Goal: Communication & Community: Answer question/provide support

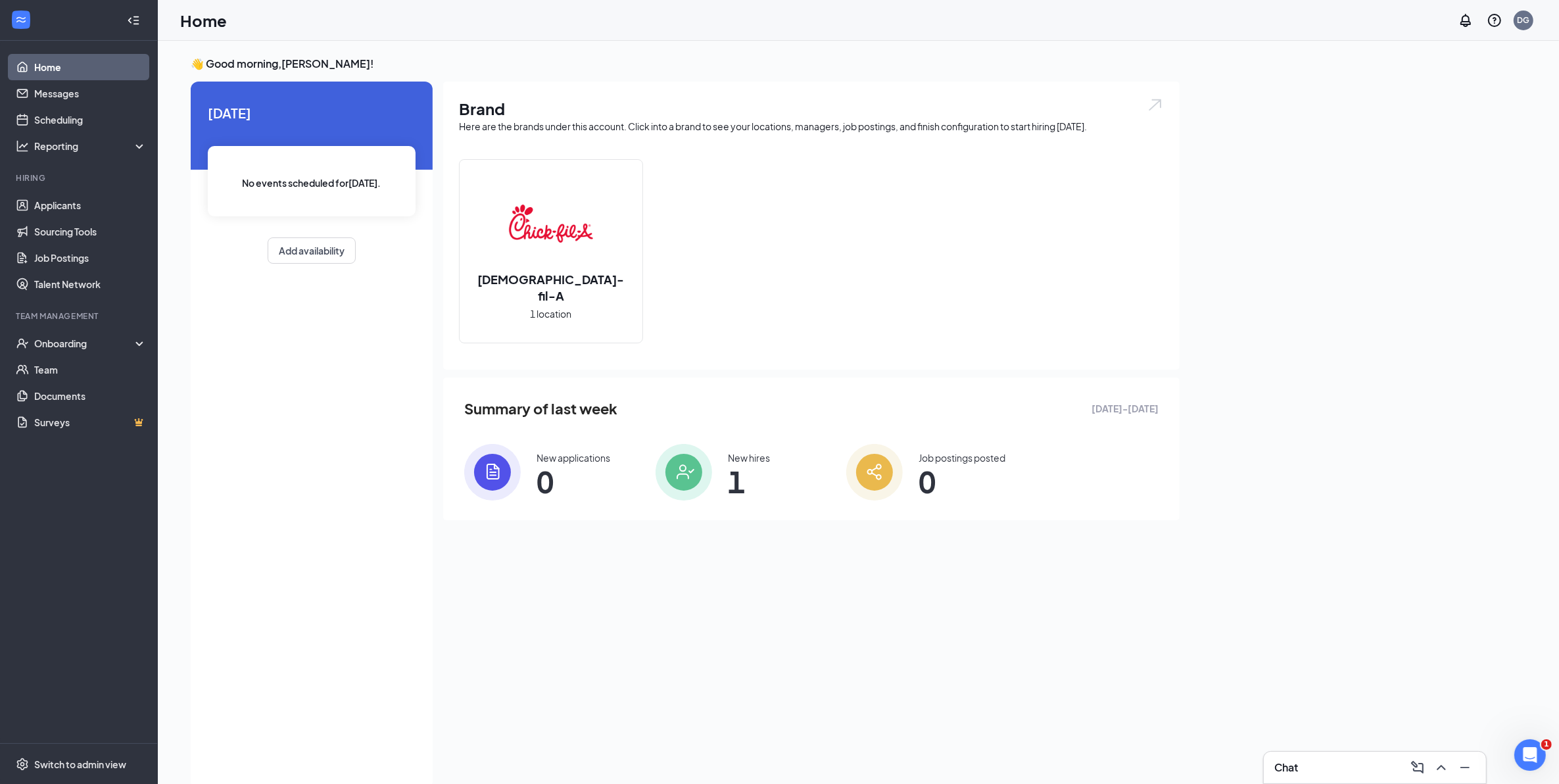
click at [1342, 770] on div "Chat" at bounding box center [1375, 767] width 202 height 21
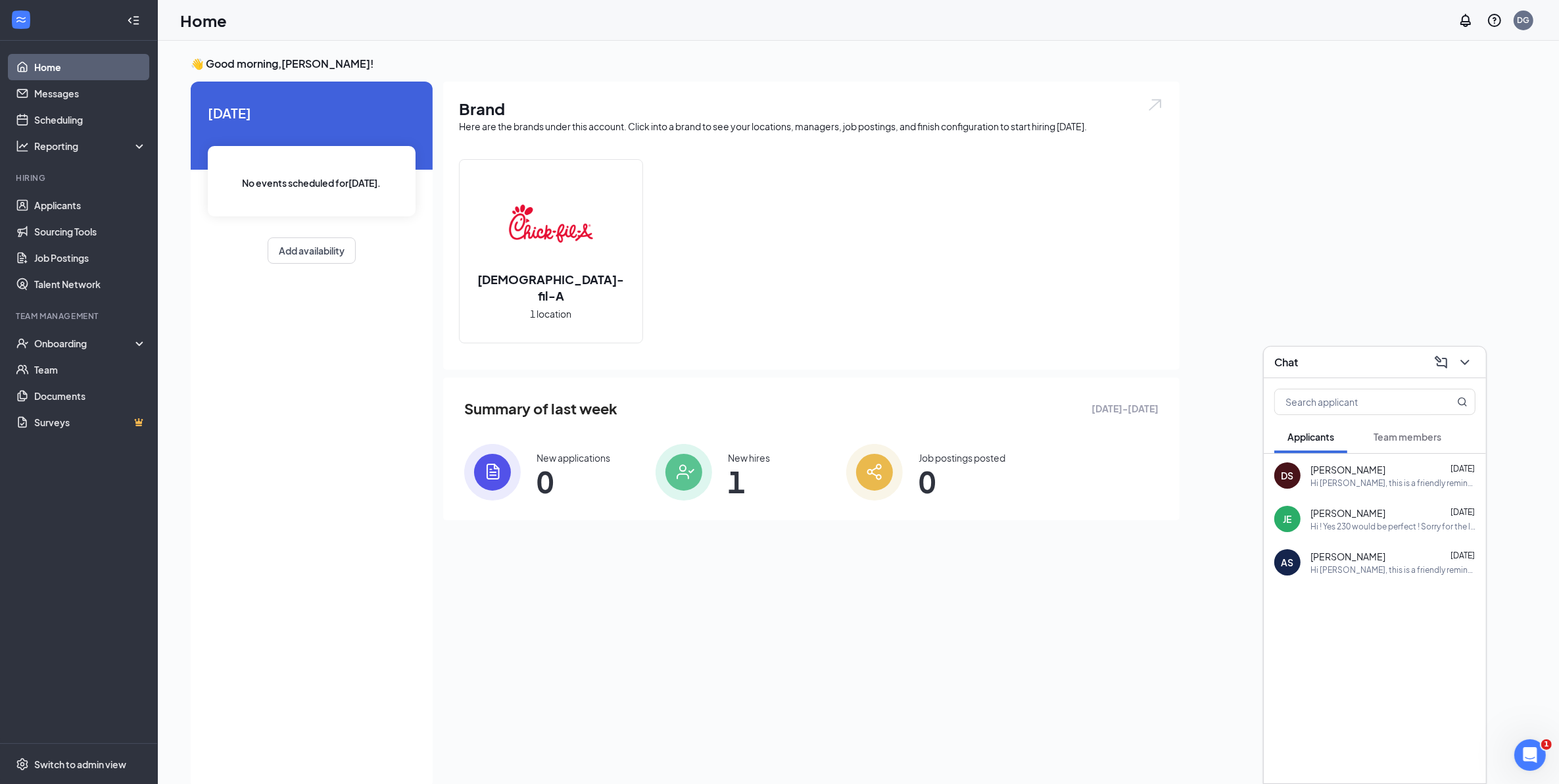
click at [1407, 474] on div "[PERSON_NAME] [DATE]" at bounding box center [1392, 469] width 165 height 13
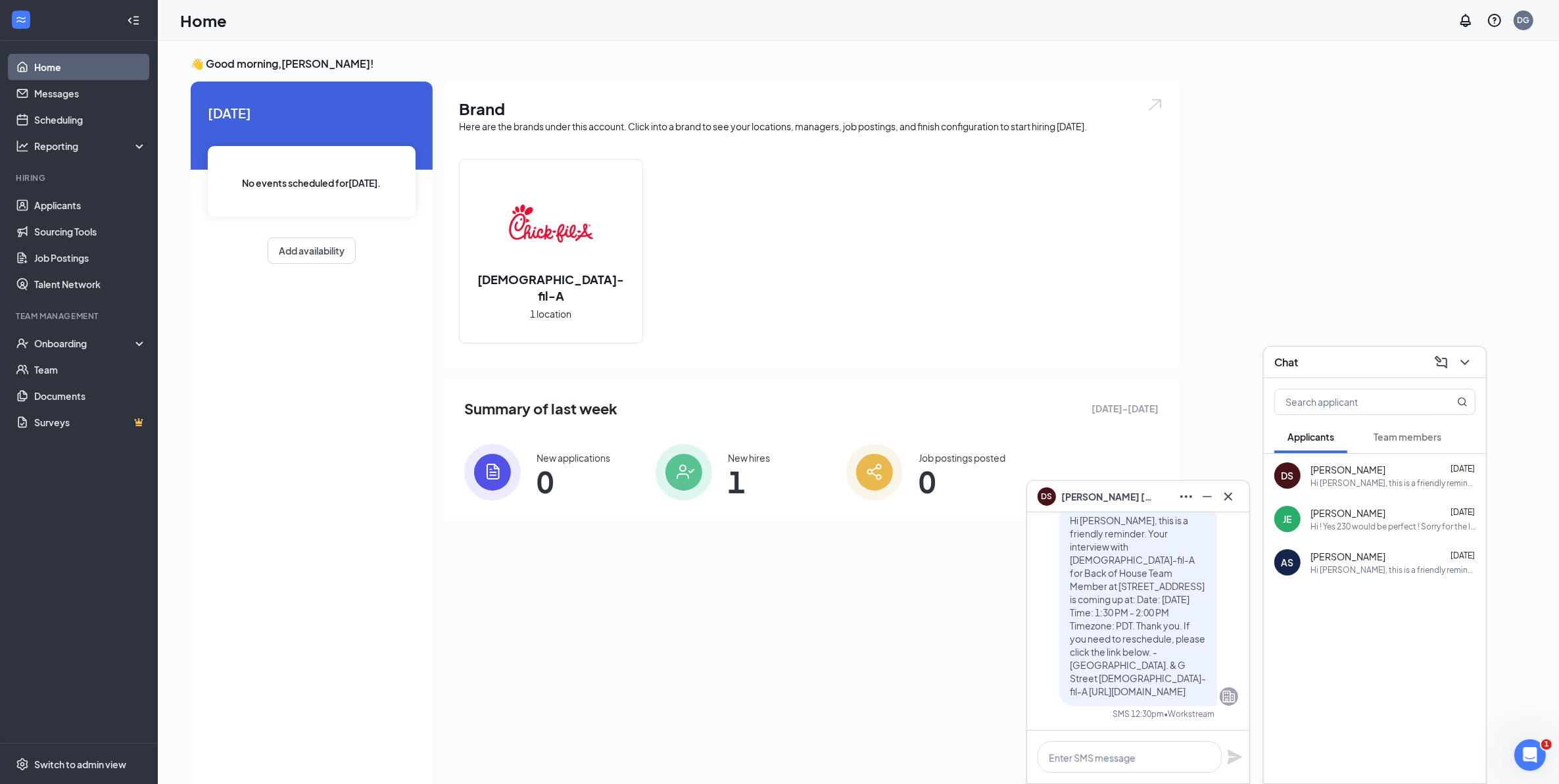
click at [1415, 441] on span "Team members" at bounding box center [1407, 436] width 68 height 12
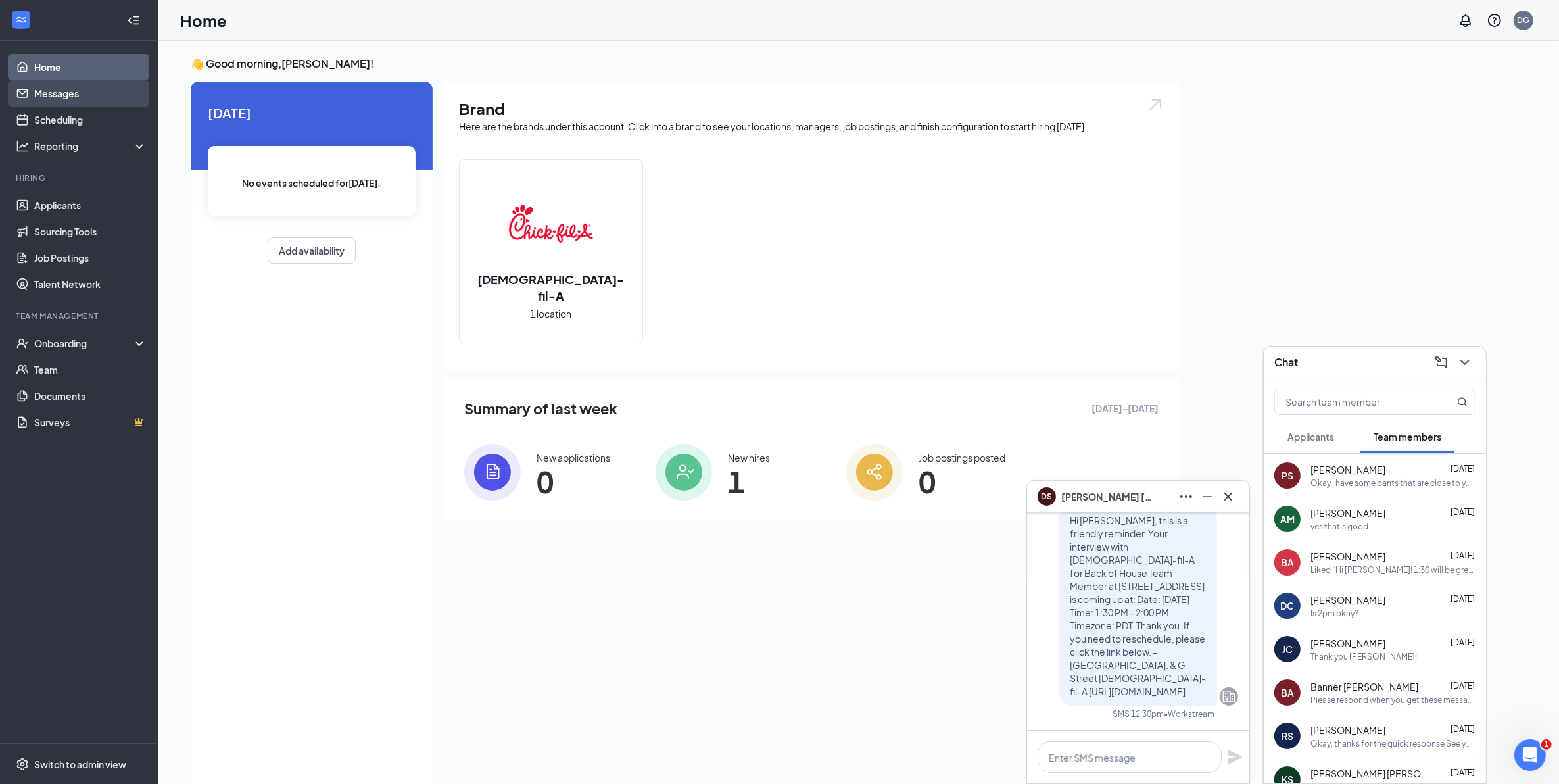
click at [87, 96] on link "Messages" at bounding box center [90, 93] width 113 height 27
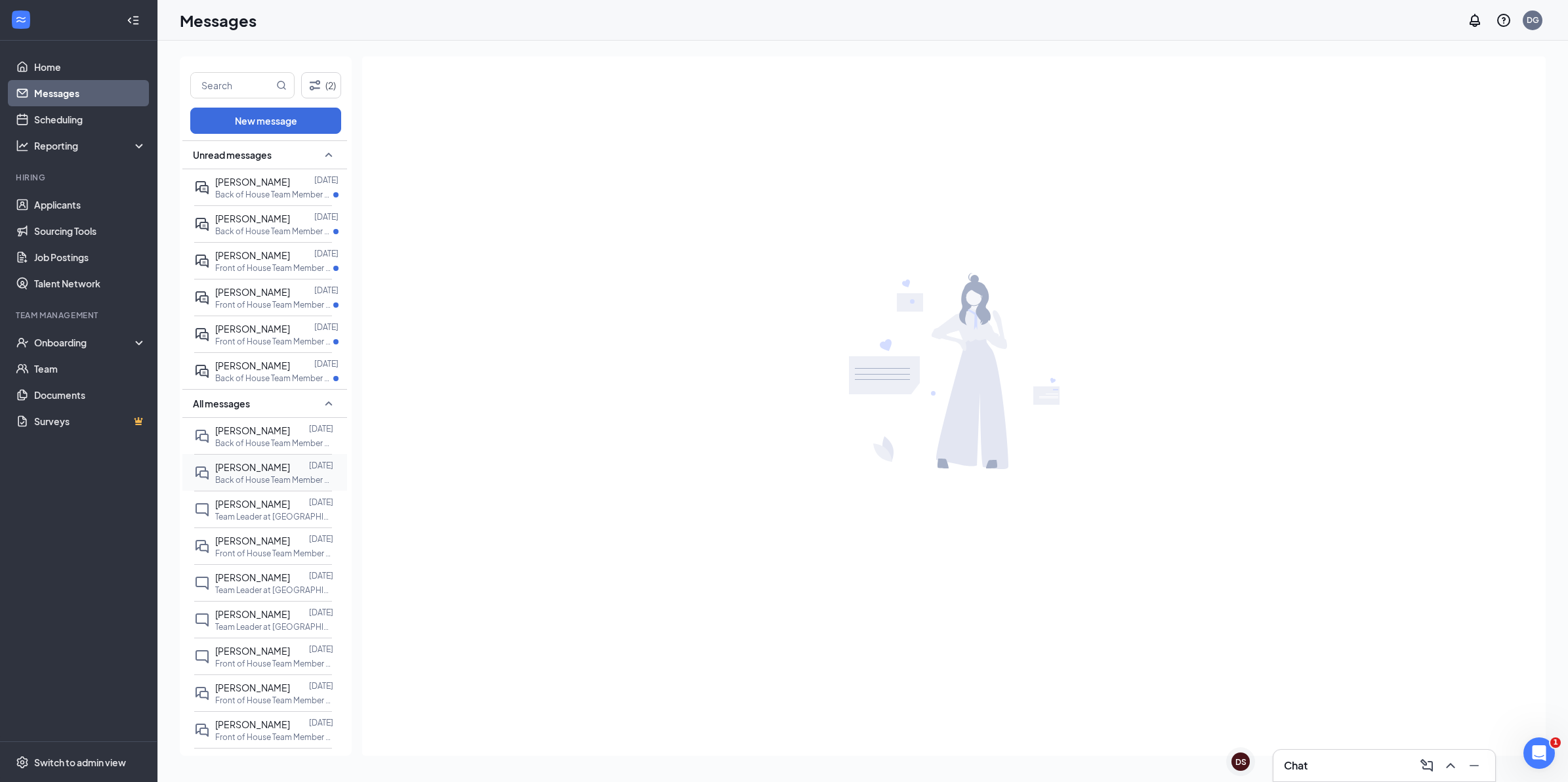
click at [240, 485] on p "Back of House Team Member at [GEOGRAPHIC_DATA]. & [GEOGRAPHIC_DATA]" at bounding box center [275, 479] width 118 height 11
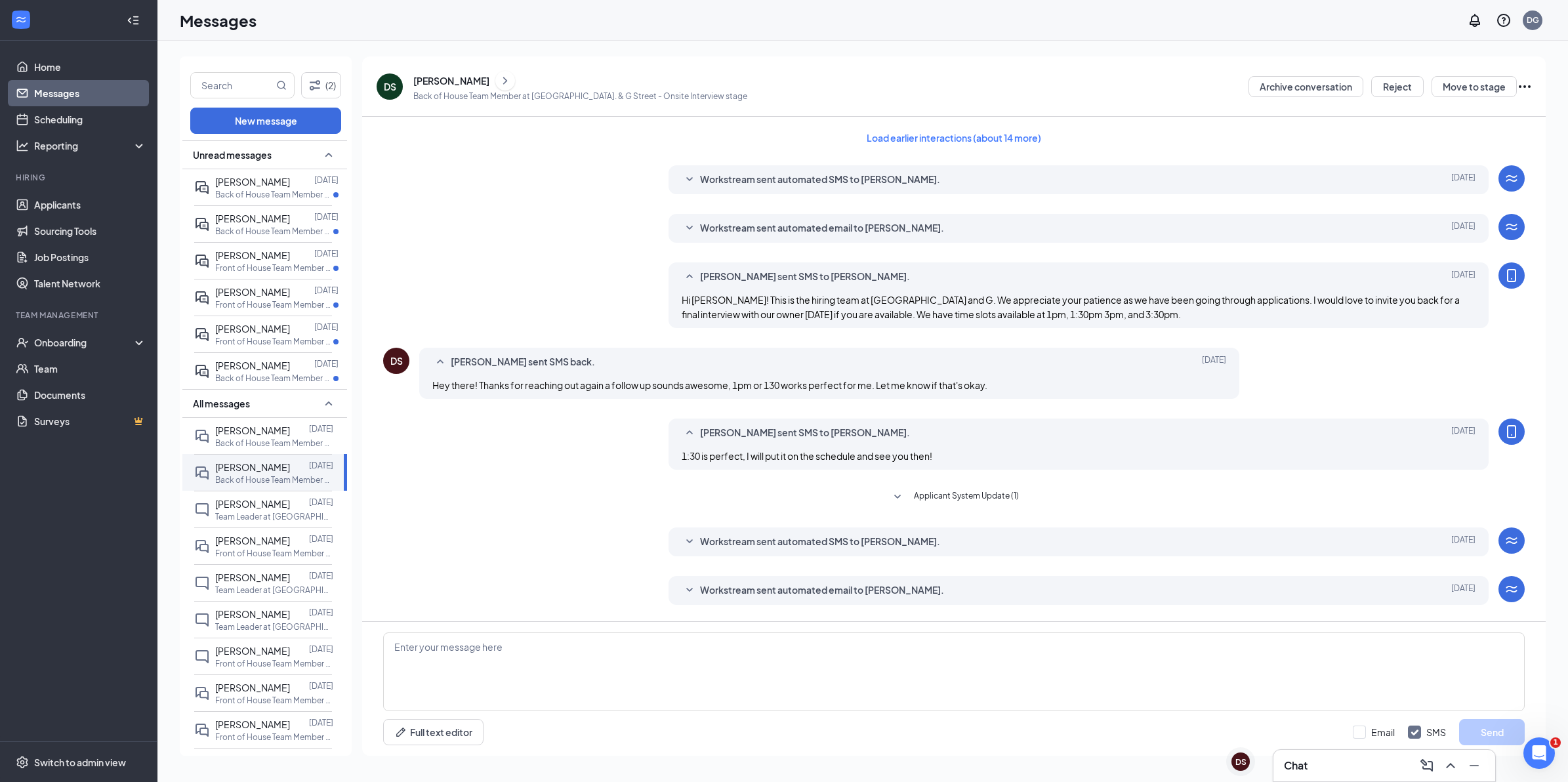
scroll to position [93, 0]
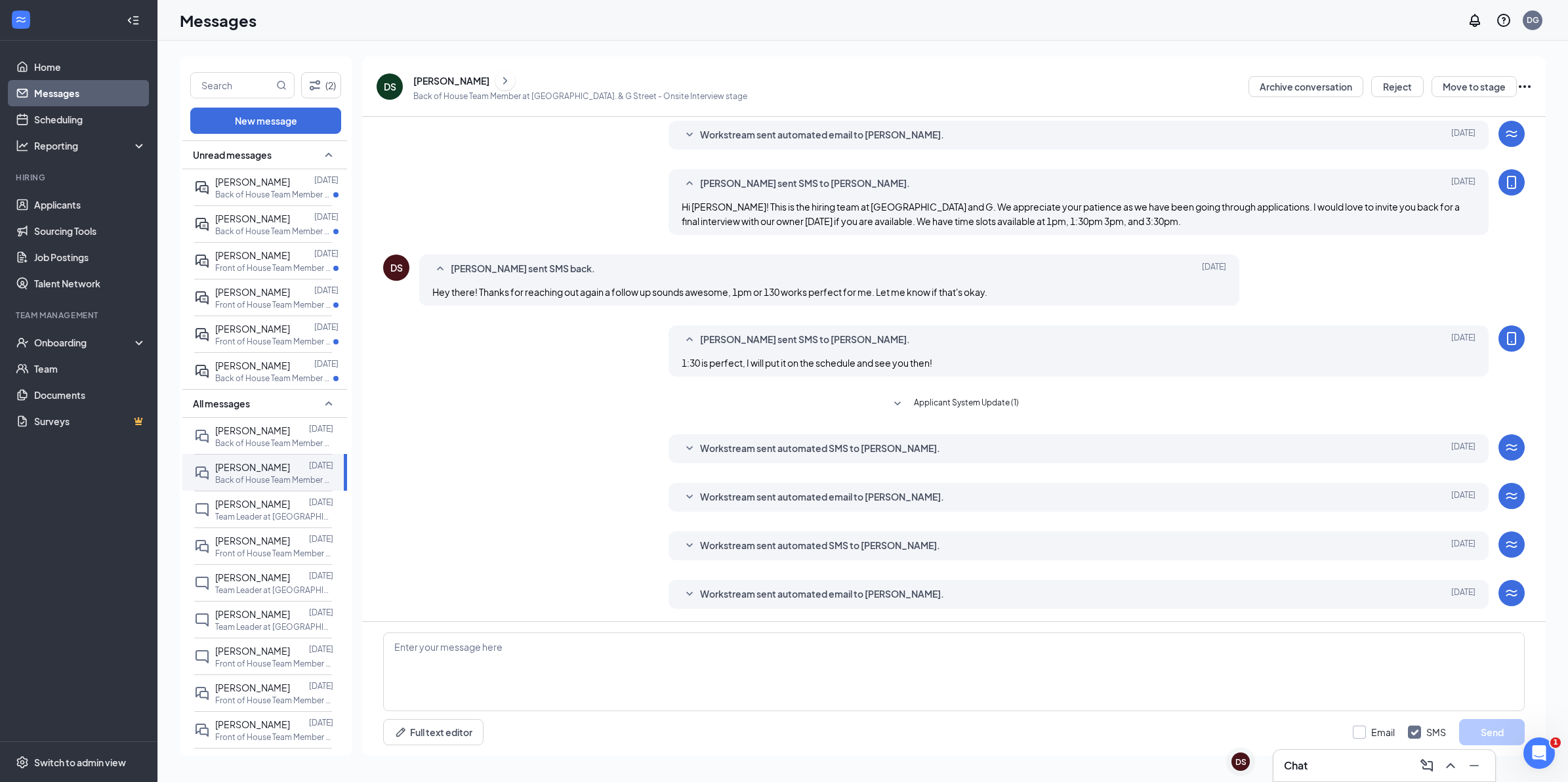
drag, startPoint x: 1374, startPoint y: 733, endPoint x: 1388, endPoint y: 729, distance: 14.6
click at [1376, 732] on input "Email" at bounding box center [1374, 731] width 42 height 13
checkbox input "true"
drag, startPoint x: 1418, startPoint y: 732, endPoint x: 1223, endPoint y: 686, distance: 200.4
click at [1416, 732] on input "SMS" at bounding box center [1428, 731] width 38 height 13
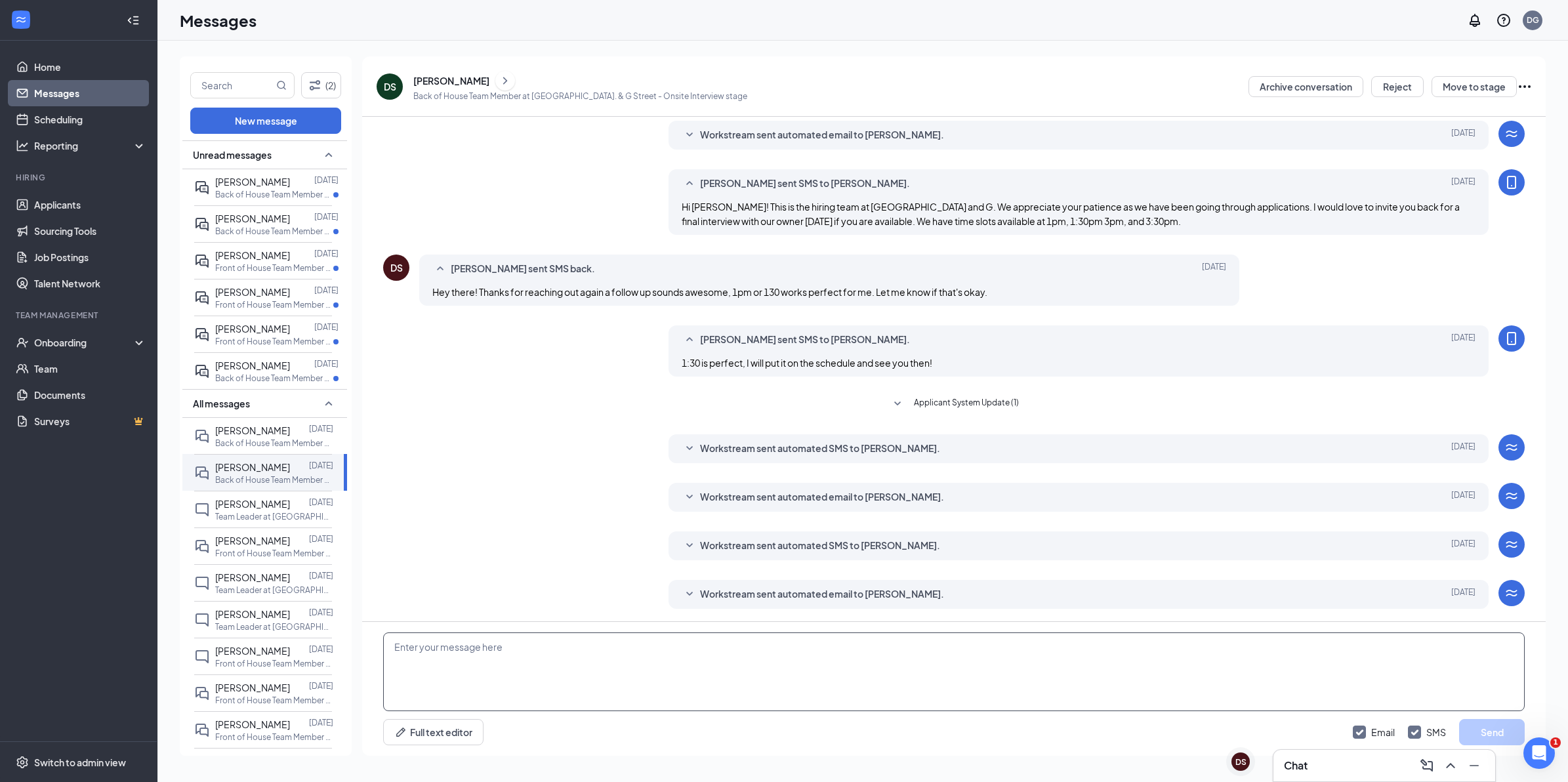
checkbox input "false"
click at [1074, 641] on textarea at bounding box center [954, 672] width 1141 height 79
click at [1015, 661] on textarea "Hi [PERSON_NAME]! This is [PERSON_NAME], the Admin Director at [GEOGRAPHIC_DATA…" at bounding box center [954, 672] width 1141 height 79
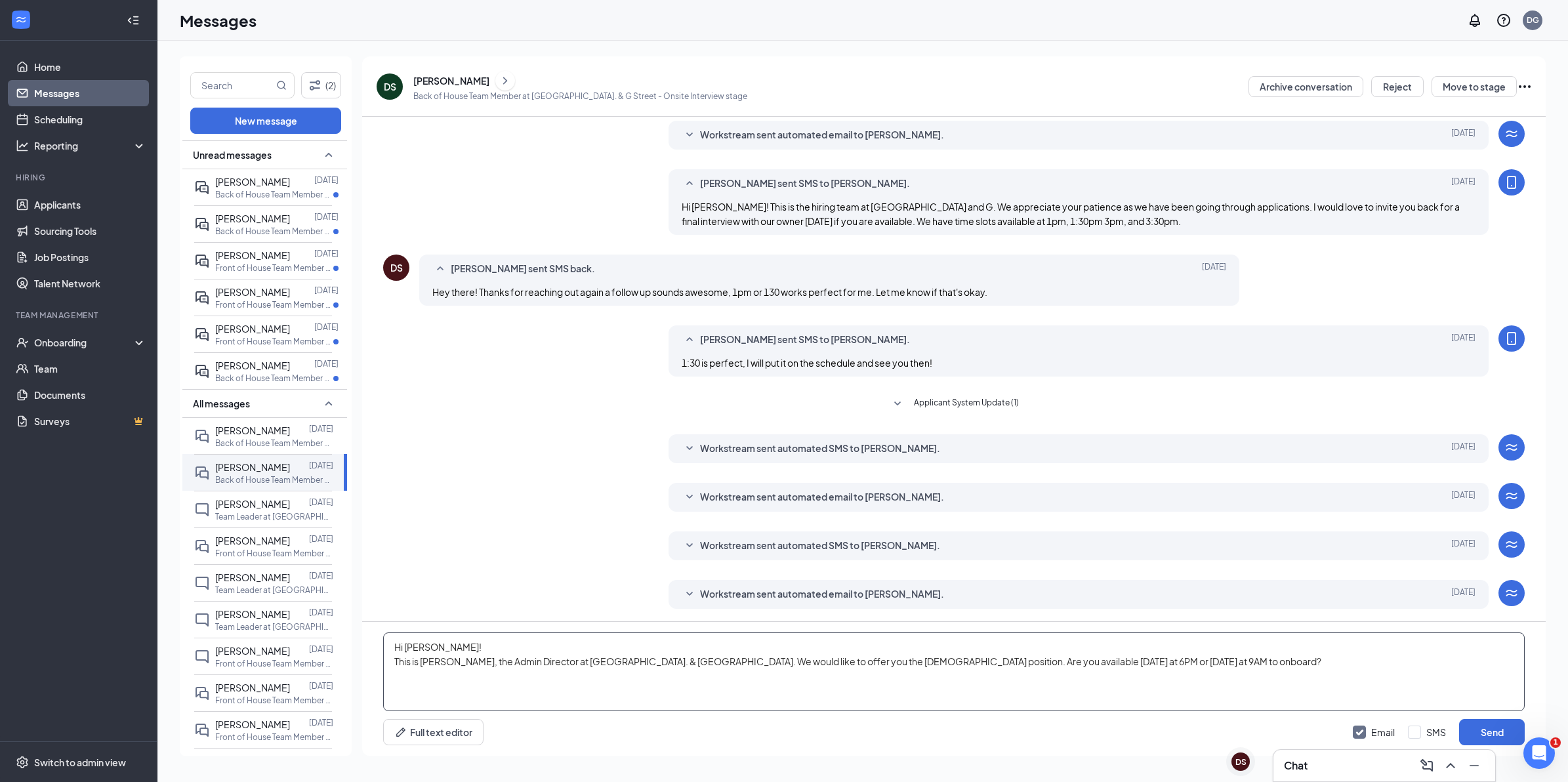
click at [825, 657] on textarea "Hi [PERSON_NAME]! This is [PERSON_NAME], the Admin Director at [GEOGRAPHIC_DATA…" at bounding box center [954, 672] width 1141 height 79
click at [874, 660] on textarea "Hi [PERSON_NAME]! This is [PERSON_NAME], the Admin Director at [GEOGRAPHIC_DATA…" at bounding box center [954, 672] width 1141 height 79
click at [1211, 642] on textarea "Hi [PERSON_NAME]! This is [PERSON_NAME], the Admin Director at [GEOGRAPHIC_DATA…" at bounding box center [954, 672] width 1141 height 79
click at [1205, 664] on textarea "Hi [PERSON_NAME]! This is [PERSON_NAME], the Admin Director at [GEOGRAPHIC_DATA…" at bounding box center [954, 672] width 1141 height 79
type textarea "Hi [PERSON_NAME]! This is [PERSON_NAME], the Admin Director at [GEOGRAPHIC_DATA…"
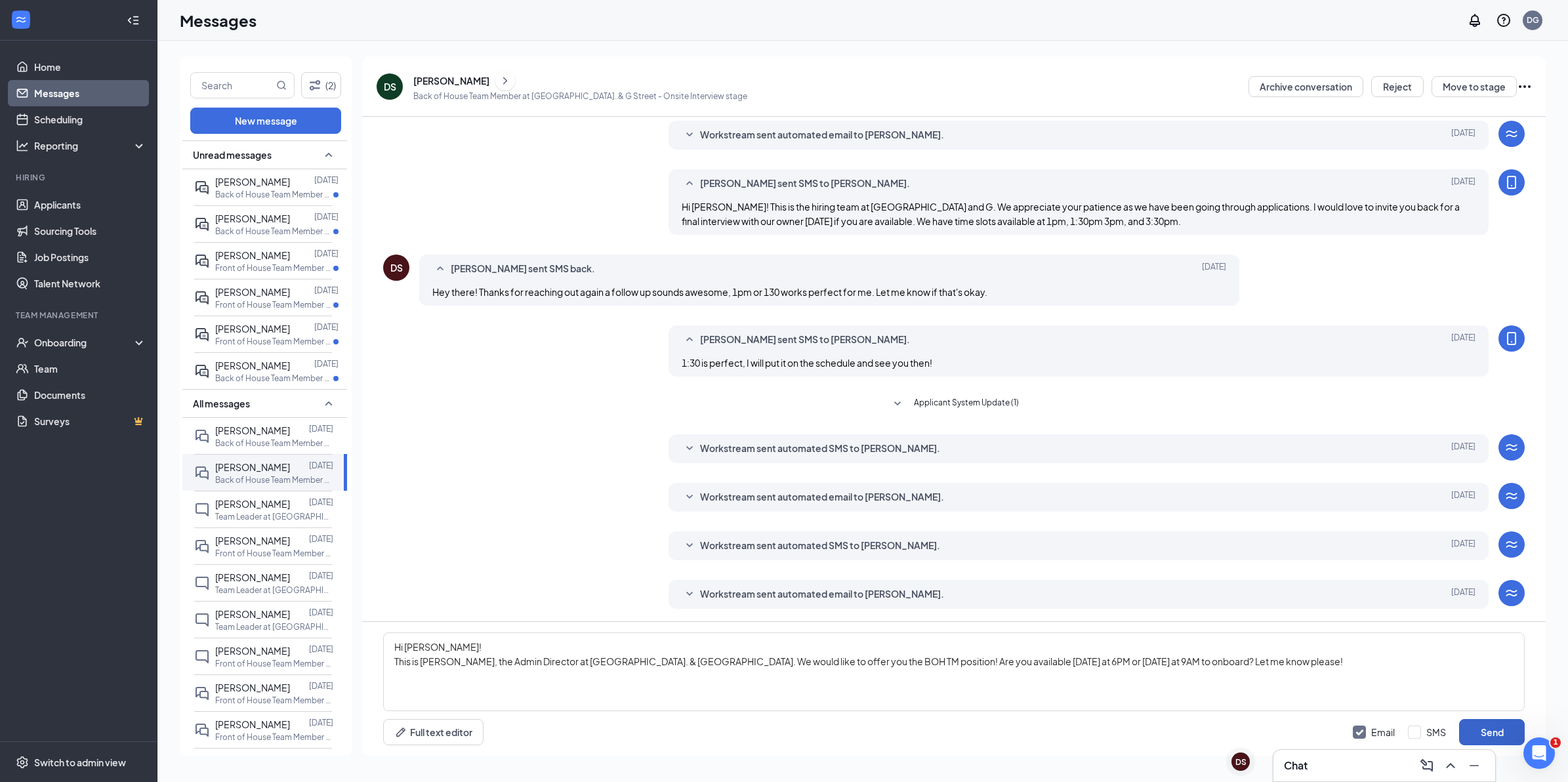
click at [1498, 733] on button "Send" at bounding box center [1492, 732] width 65 height 27
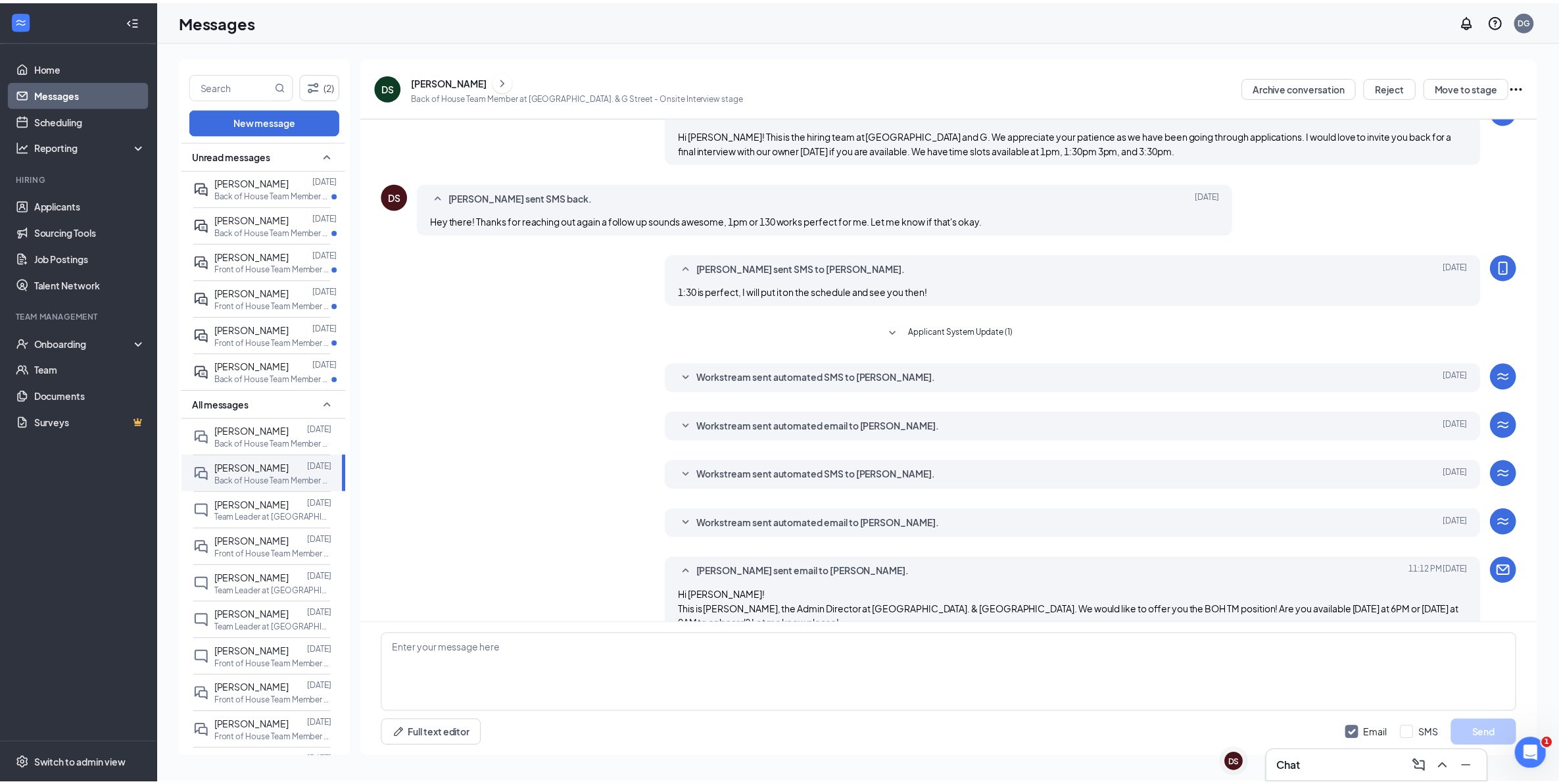
scroll to position [194, 0]
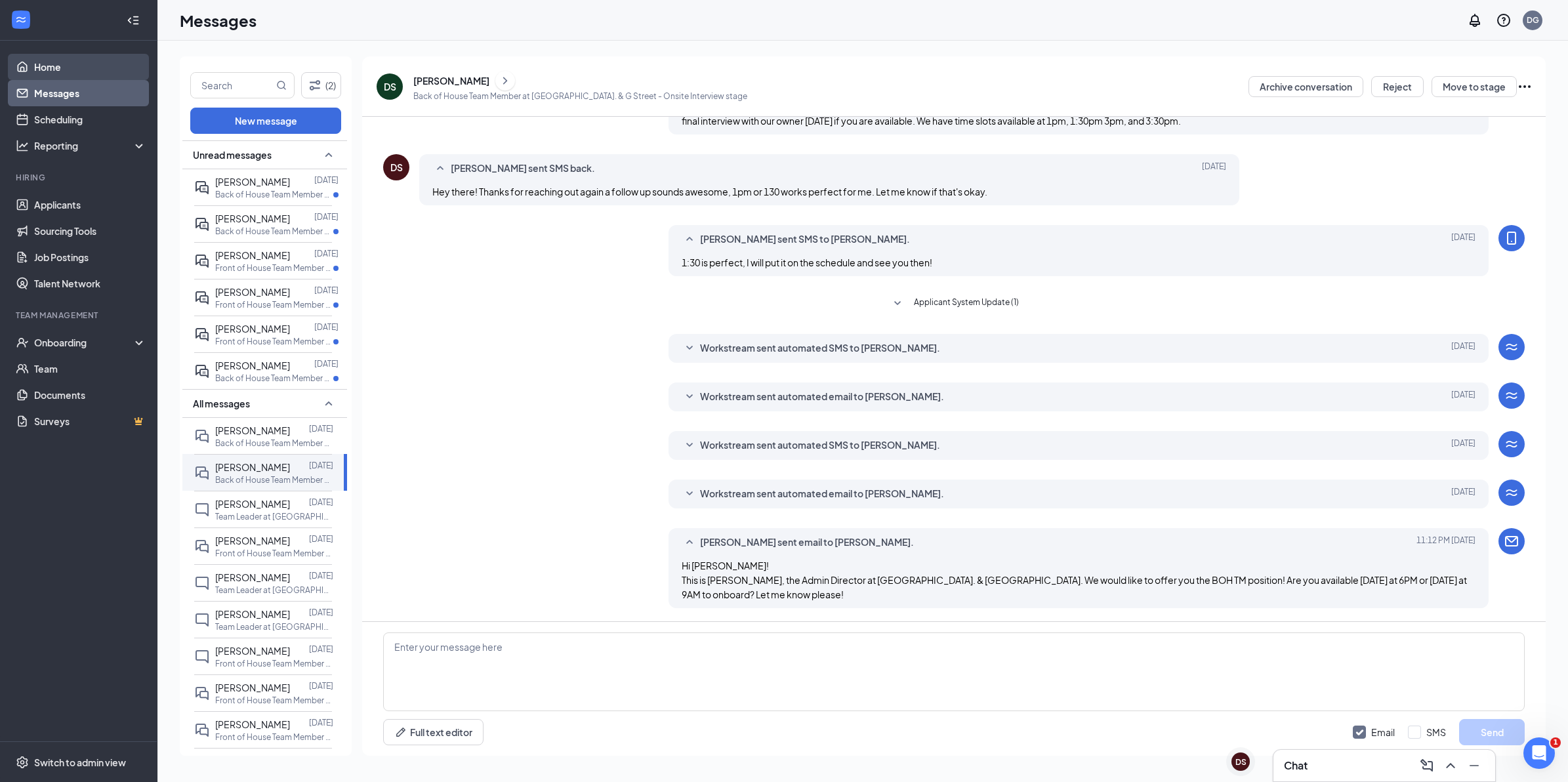
click at [45, 61] on link "Home" at bounding box center [90, 67] width 112 height 27
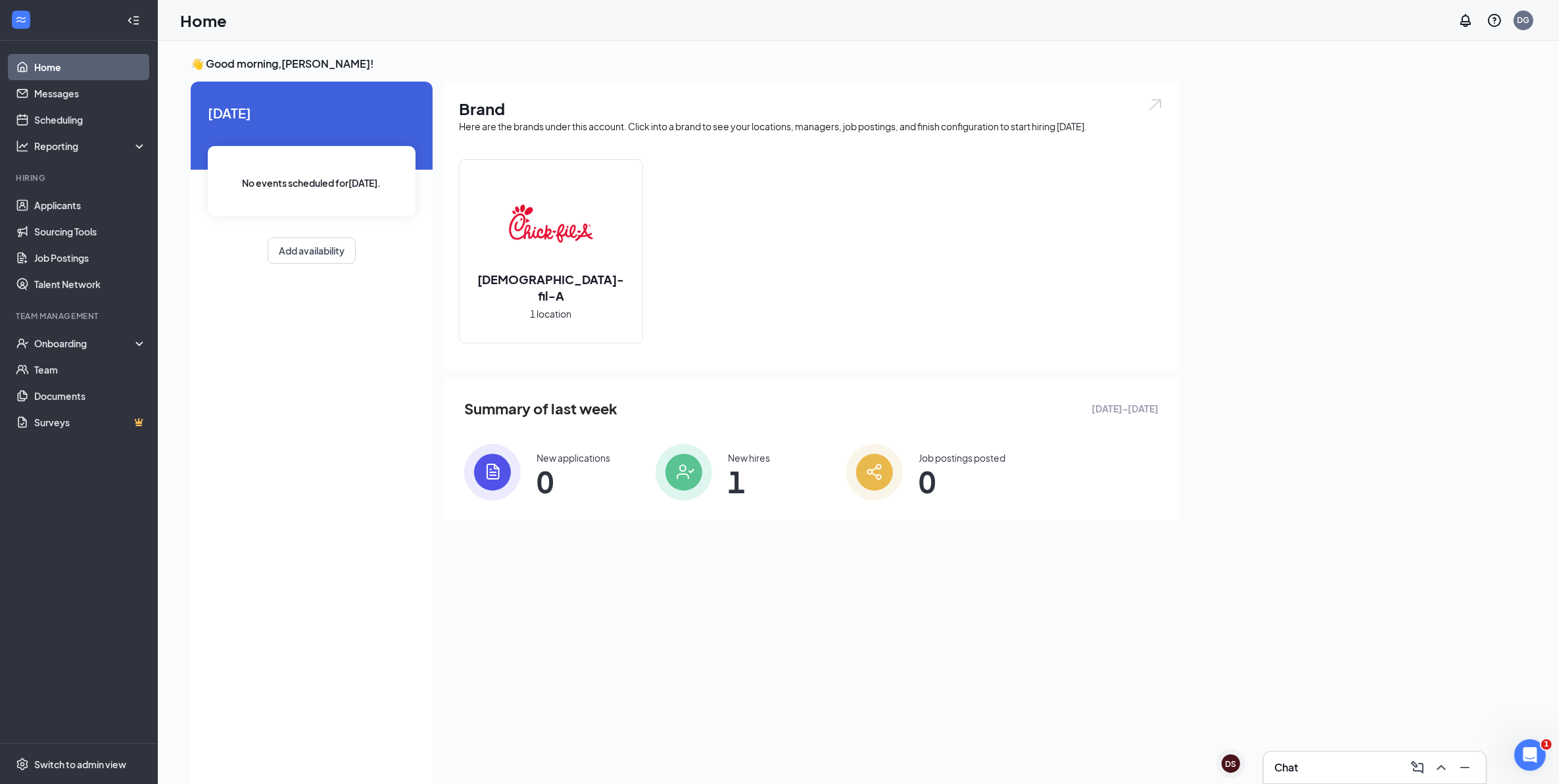
click at [1293, 768] on h3 "Chat" at bounding box center [1286, 767] width 24 height 14
